Goal: Task Accomplishment & Management: Use online tool/utility

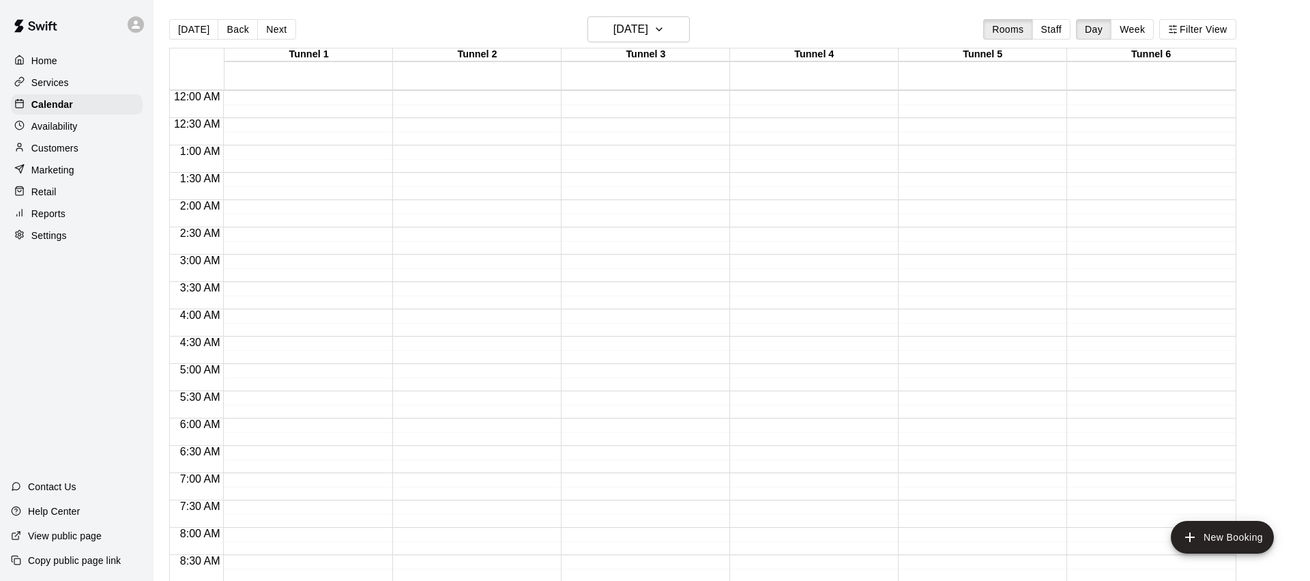
scroll to position [764, 0]
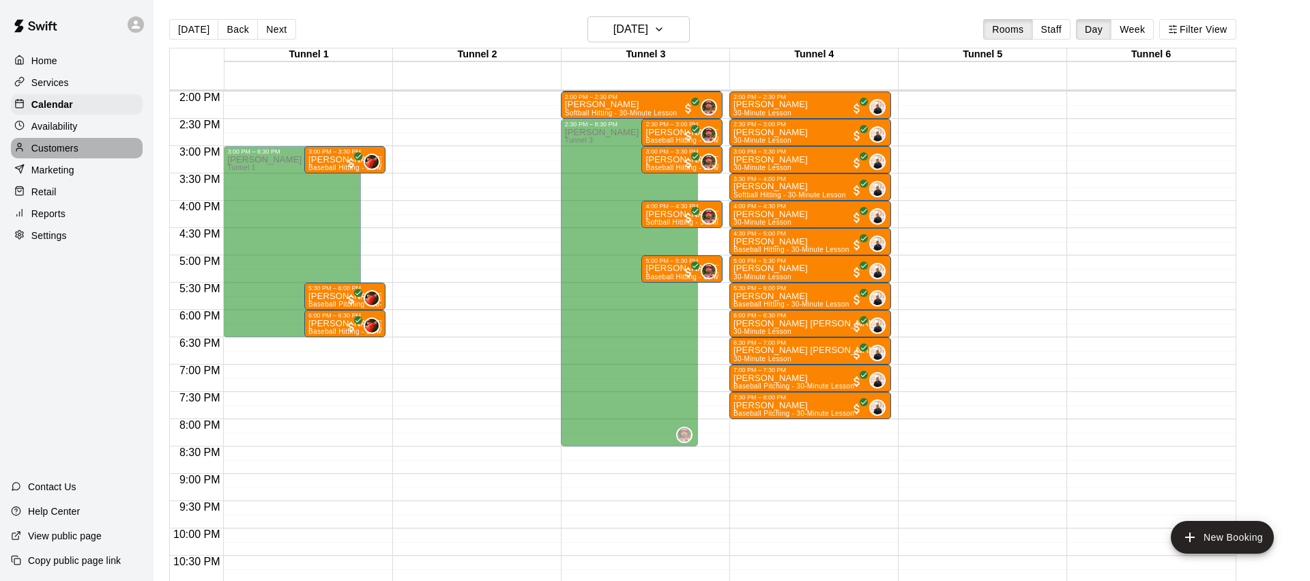
click at [65, 147] on p "Customers" at bounding box center [54, 148] width 47 height 14
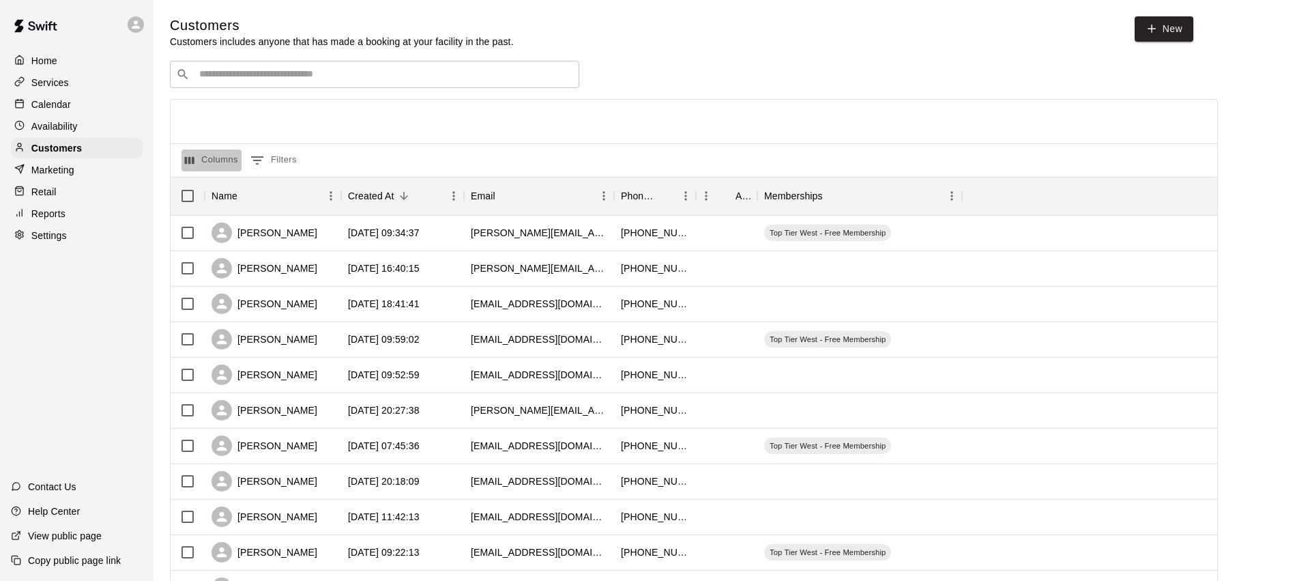
click at [223, 152] on button "Columns" at bounding box center [212, 160] width 60 height 22
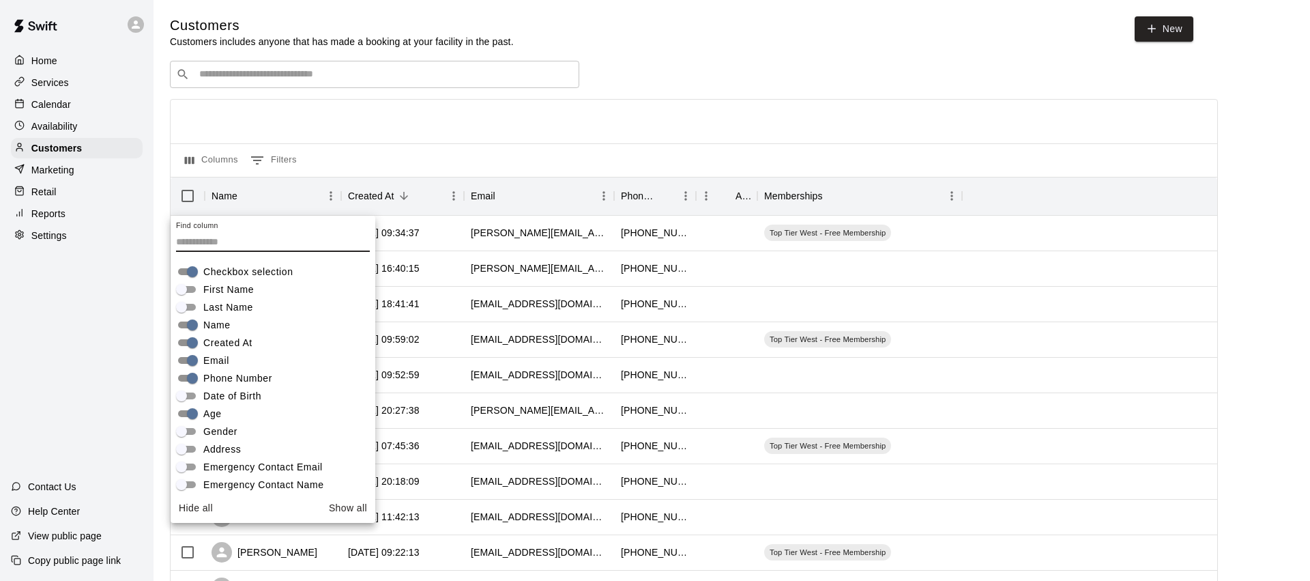
click at [658, 63] on div "​ ​" at bounding box center [694, 74] width 1048 height 27
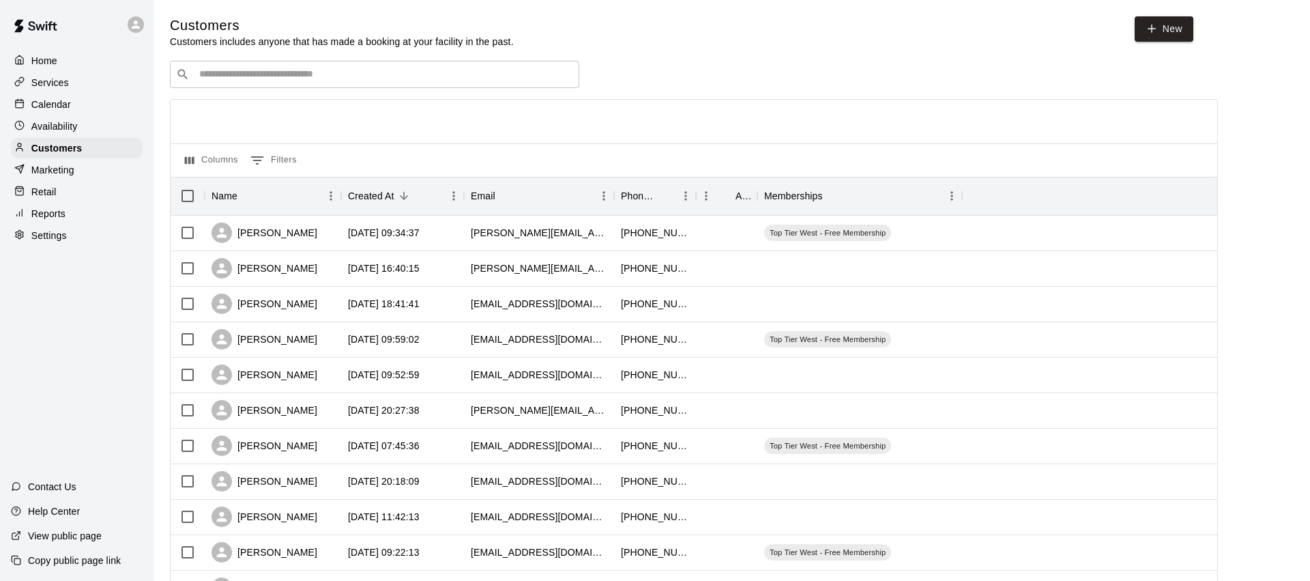
click at [70, 210] on div "Reports" at bounding box center [77, 213] width 132 height 20
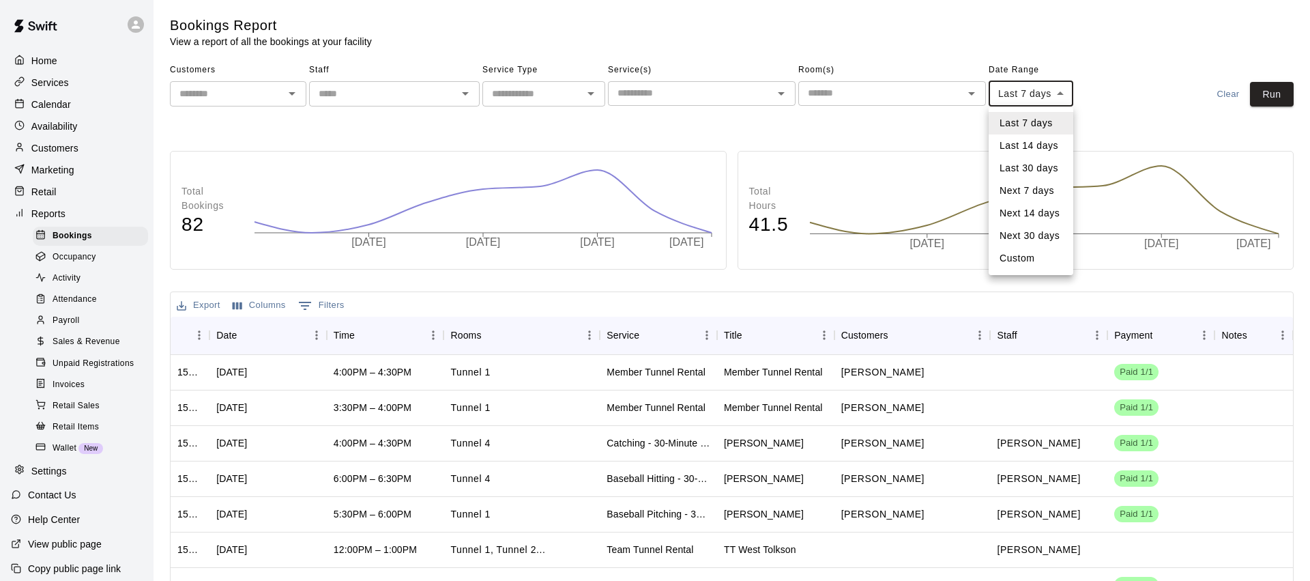
click at [1062, 94] on body "Home Services Calendar Availability Customers Marketing Retail Reports Bookings…" at bounding box center [655, 387] width 1310 height 775
click at [1048, 232] on li "Next 30 days" at bounding box center [1031, 236] width 85 height 23
type input "*********"
click at [756, 91] on input "text" at bounding box center [690, 93] width 157 height 17
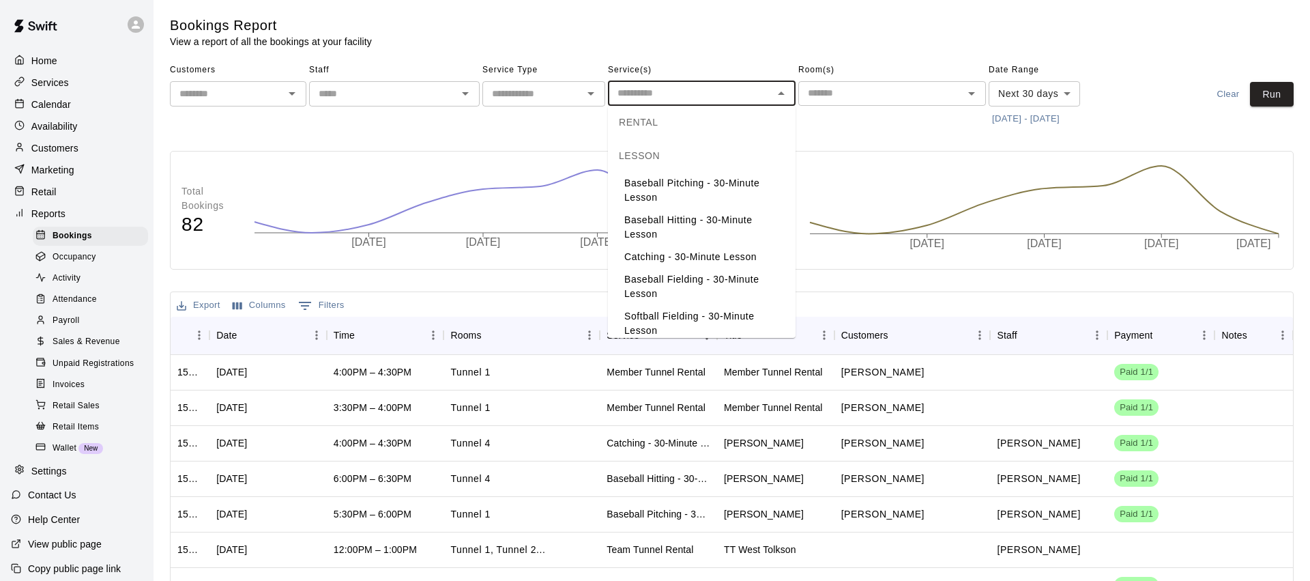
scroll to position [102, 0]
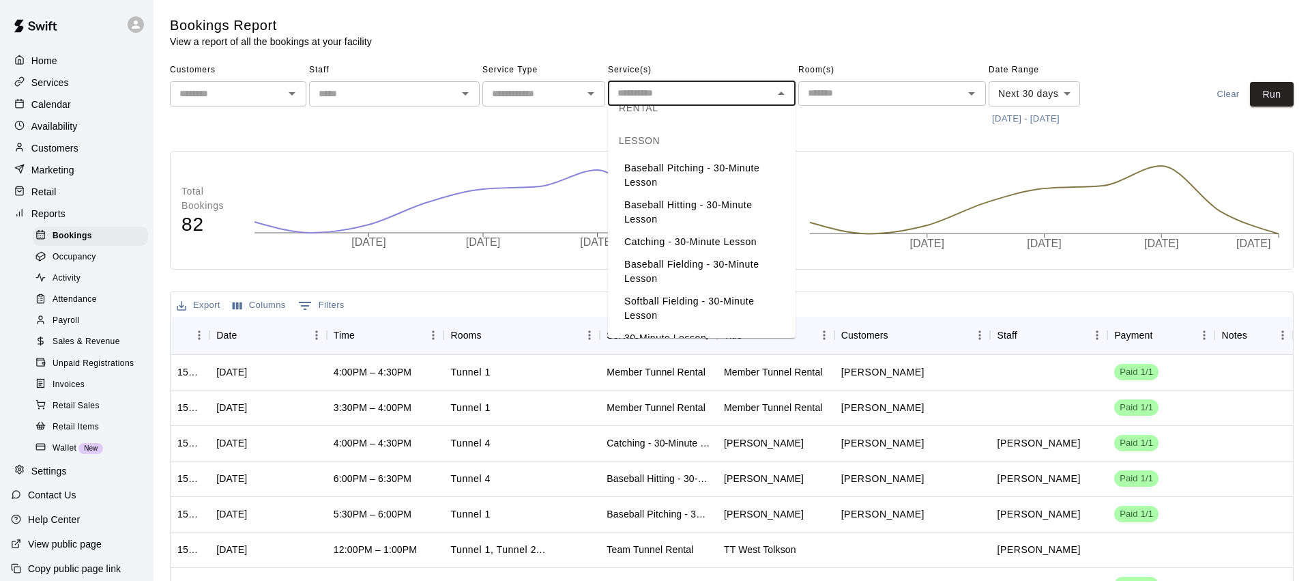
click at [551, 100] on input "text" at bounding box center [533, 93] width 92 height 17
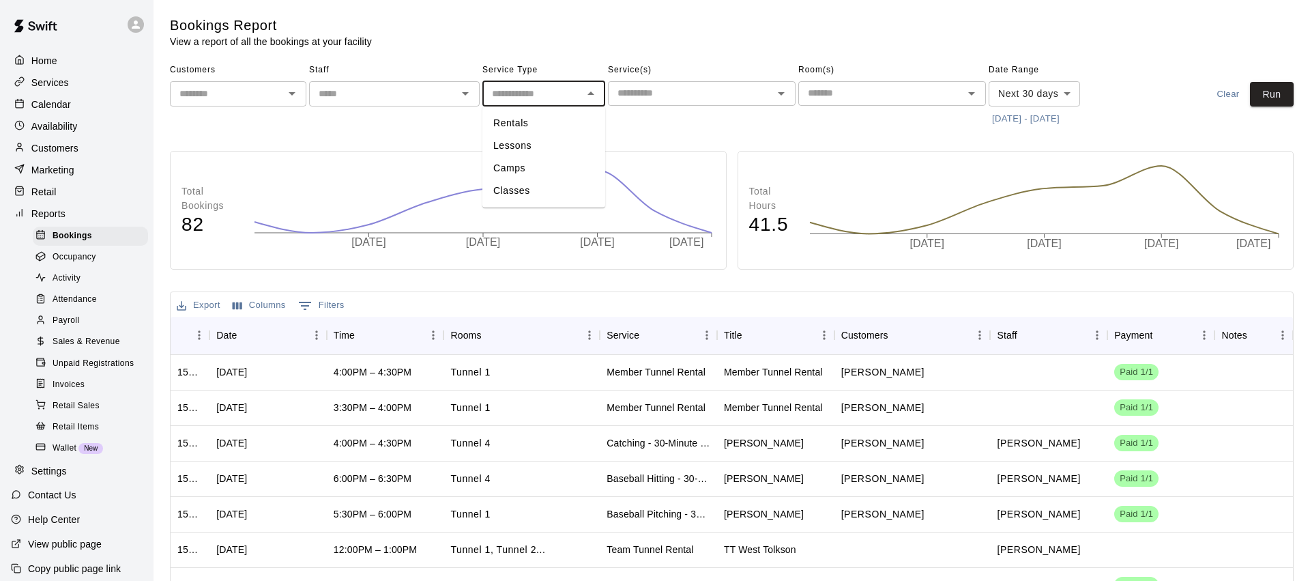
drag, startPoint x: 532, startPoint y: 143, endPoint x: 846, endPoint y: 104, distance: 316.5
click at [532, 143] on li "Lessons" at bounding box center [544, 145] width 123 height 23
type input "*******"
click at [1265, 98] on button "Run" at bounding box center [1272, 94] width 44 height 25
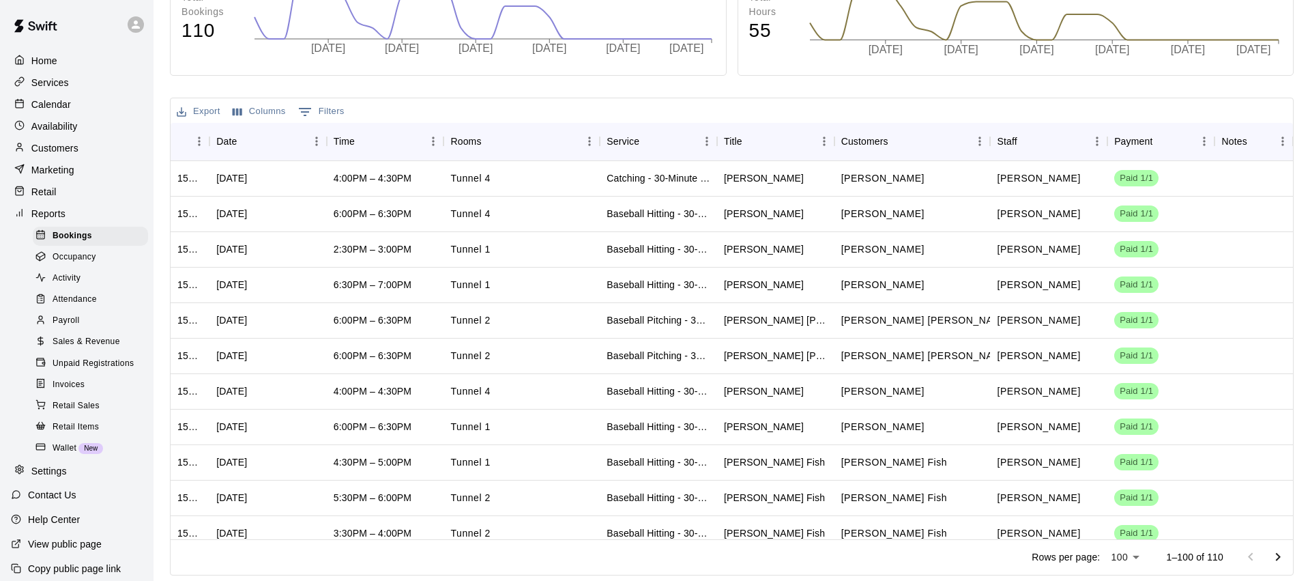
scroll to position [0, 0]
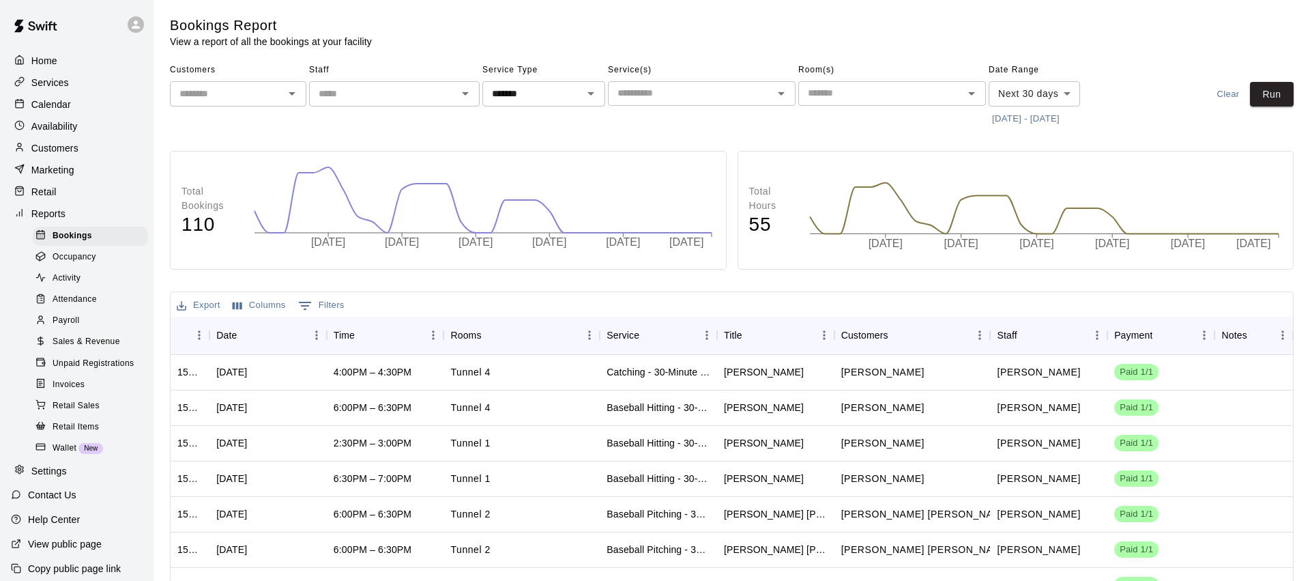
drag, startPoint x: 201, startPoint y: 306, endPoint x: 336, endPoint y: 296, distance: 136.2
click at [201, 306] on button "Export" at bounding box center [198, 305] width 51 height 21
click at [247, 336] on li "Download as CSV" at bounding box center [225, 332] width 105 height 23
